Goal: Information Seeking & Learning: Learn about a topic

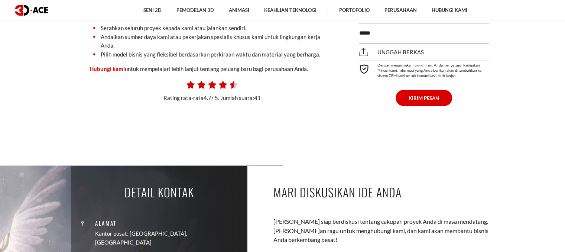
scroll to position [4216, 0]
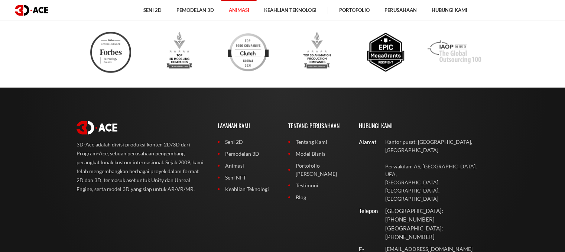
scroll to position [4653, 0]
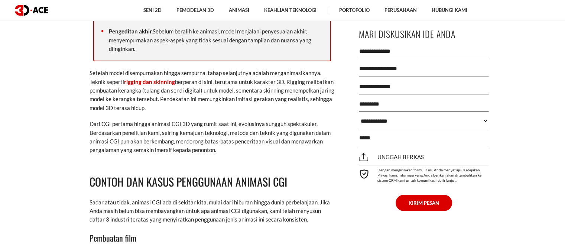
scroll to position [2758, 0]
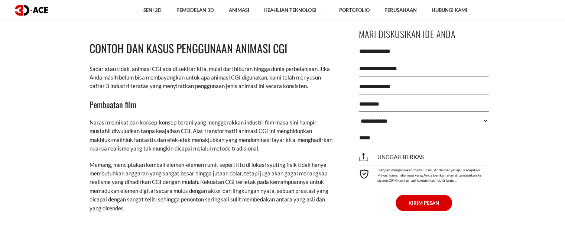
click at [172, 107] on h3 "Pembuatan film" at bounding box center [211, 104] width 245 height 13
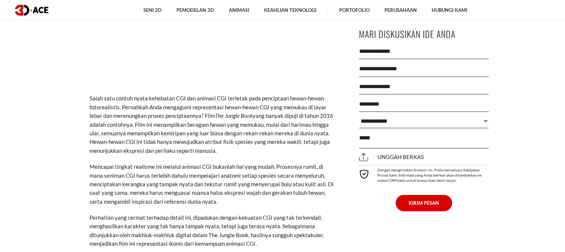
scroll to position [3049, 0]
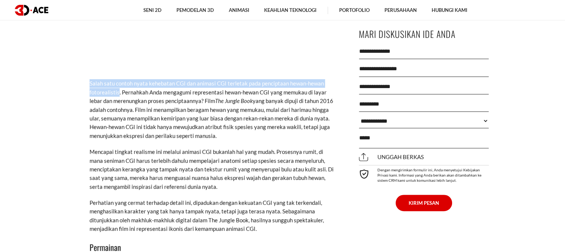
drag, startPoint x: 89, startPoint y: 82, endPoint x: 117, endPoint y: 94, distance: 30.0
click at [117, 94] on font "Salah satu contoh nyata kehebatan CGI dan animasi CGI terletak pada penciptaan …" at bounding box center [207, 92] width 237 height 24
copy font "Salah satu contoh nyata kehebatan CGI dan animasi CGI terletak pada penciptaan …"
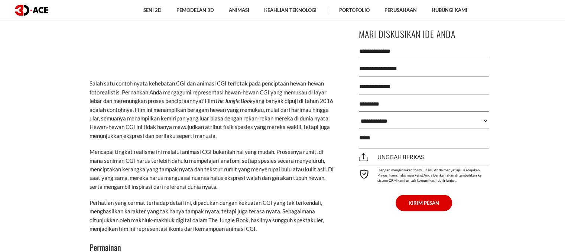
click at [253, 176] on font "Mencapai tingkat realisme ini melalui animasi CGI bukanlah hal yang mudah. ​​Pr…" at bounding box center [211, 169] width 244 height 42
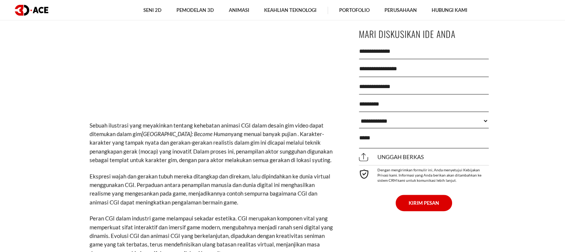
scroll to position [3465, 0]
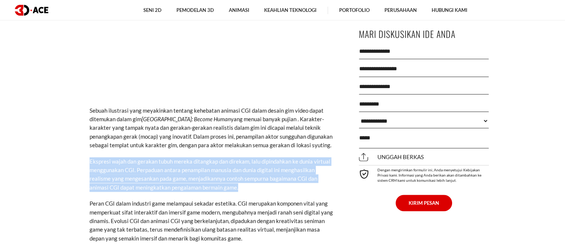
drag, startPoint x: 90, startPoint y: 151, endPoint x: 245, endPoint y: 179, distance: 157.2
click at [245, 179] on p "Ekspresi wajah dan gerakan tubuh mereka ditangkap dan direkam, lalu dipindahkan…" at bounding box center [211, 174] width 245 height 35
copy font "Ekspresi wajah dan gerakan tubuh mereka ditangkap dan direkam, lalu dipindahkan…"
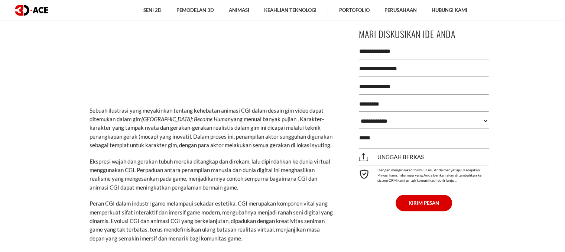
click at [275, 223] on font "Peran CGI dalam industri game melampaui sekadar estetika. CGI merupakan kompone…" at bounding box center [210, 221] width 243 height 42
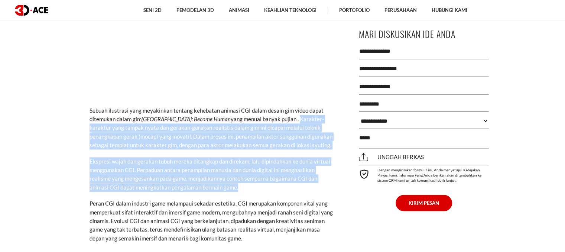
drag, startPoint x: 265, startPoint y: 109, endPoint x: 281, endPoint y: 176, distance: 67.9
copy div "Karakter-karakter yang tampak nyata dan gerakan-gerakan realistis dalam gim ini…"
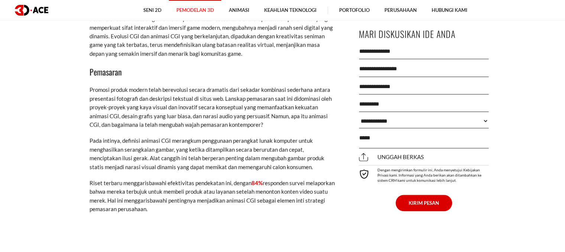
scroll to position [3643, 0]
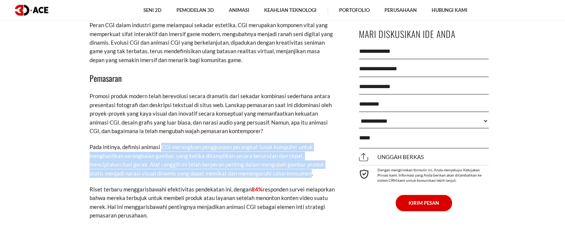
drag, startPoint x: 159, startPoint y: 138, endPoint x: 272, endPoint y: 167, distance: 116.4
click at [272, 167] on font "Pada intinya, definisi animasi CGI merangkum penggunaan perangkat lunak kompute…" at bounding box center [206, 159] width 235 height 33
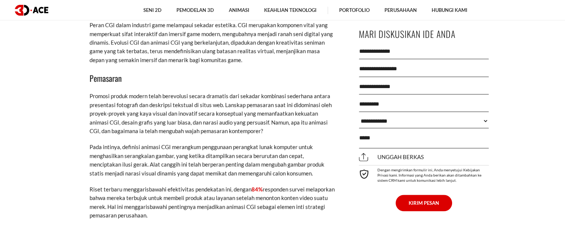
click at [273, 167] on font "Pada intinya, definisi animasi CGI merangkum penggunaan perangkat lunak kompute…" at bounding box center [206, 159] width 235 height 33
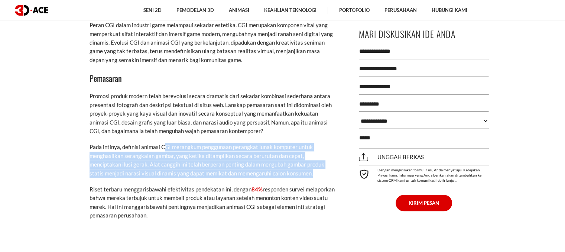
drag, startPoint x: 162, startPoint y: 136, endPoint x: 279, endPoint y: 166, distance: 121.3
click at [279, 166] on p "Pada intinya, definisi animasi CGI merangkum penggunaan perangkat lunak kompute…" at bounding box center [211, 160] width 245 height 35
copy font "GI merangkum penggunaan perangkat lunak komputer untuk menghasilkan serangkaian…"
